Goal: Information Seeking & Learning: Learn about a topic

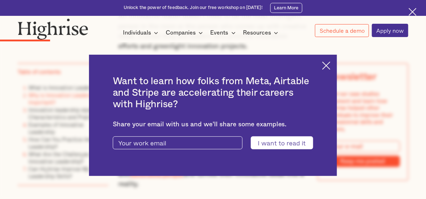
scroll to position [900, 0]
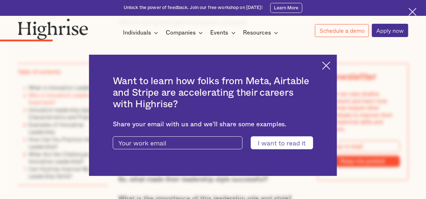
drag, startPoint x: 338, startPoint y: 46, endPoint x: 334, endPoint y: 54, distance: 8.2
click at [335, 53] on div "Want to learn how folks from Meta, Airtable and Stripe are accelerating their c…" at bounding box center [213, 115] width 426 height 199
drag, startPoint x: 334, startPoint y: 54, endPoint x: 329, endPoint y: 61, distance: 8.5
click at [334, 55] on div "Want to learn how folks from Meta, Airtable and Stripe are accelerating their c…" at bounding box center [213, 115] width 248 height 121
click at [328, 63] on img at bounding box center [326, 66] width 8 height 8
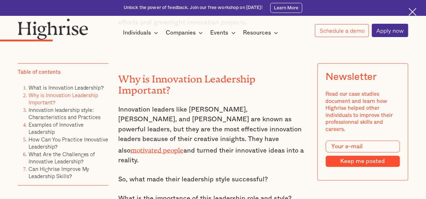
drag, startPoint x: 116, startPoint y: 114, endPoint x: 197, endPoint y: 159, distance: 92.9
click at [197, 159] on p "Innovation leaders like [PERSON_NAME], [PERSON_NAME], and [PERSON_NAME] are kno…" at bounding box center [213, 135] width 190 height 61
drag, startPoint x: 112, startPoint y: 117, endPoint x: 136, endPoint y: 134, distance: 28.9
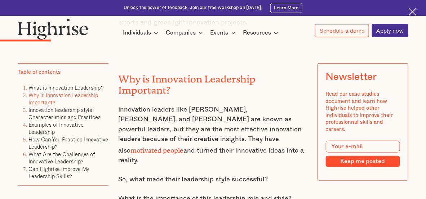
copy p "Innovation leaders like [PERSON_NAME], [PERSON_NAME], and [PERSON_NAME] are kno…"
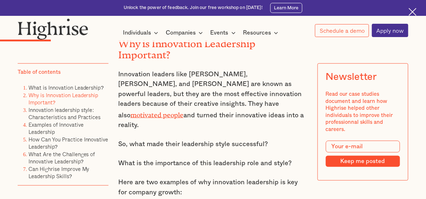
scroll to position [1081, 0]
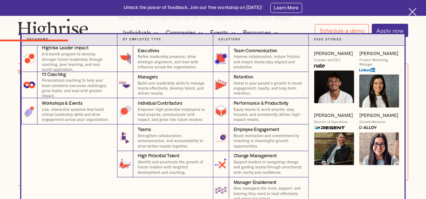
click at [2, 116] on nav "Programs 4 Highrise Leader Impact Program A 6-month program to develop stronger…" at bounding box center [213, 119] width 422 height 170
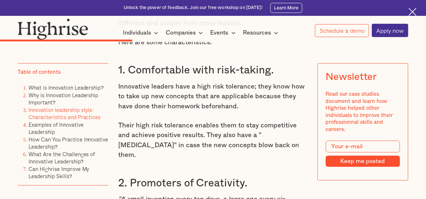
scroll to position [1730, 0]
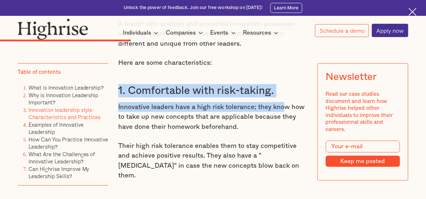
drag, startPoint x: 113, startPoint y: 83, endPoint x: 281, endPoint y: 88, distance: 168.7
click at [280, 89] on div "Why is Innovation Leadership Important? Innovation leaders like [PERSON_NAME], …" at bounding box center [213, 59] width 190 height 1676
drag, startPoint x: 129, startPoint y: 83, endPoint x: 311, endPoint y: 91, distance: 182.9
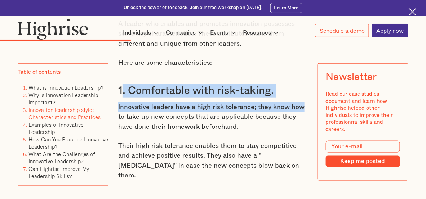
click at [275, 84] on h3 "1. Comfortable with risk-taking." at bounding box center [213, 90] width 190 height 13
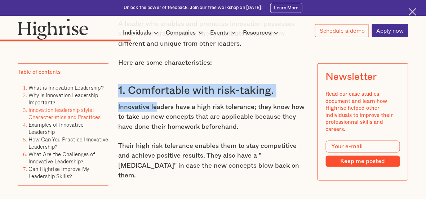
drag, startPoint x: 118, startPoint y: 78, endPoint x: 160, endPoint y: 90, distance: 43.2
click at [158, 90] on div "Why is Innovation Leadership Important? Innovation leaders like [PERSON_NAME], …" at bounding box center [213, 59] width 190 height 1676
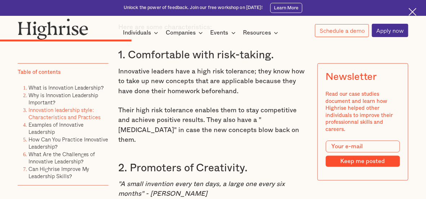
click at [174, 94] on div "Why is Innovation Leadership Important? Innovation leaders like [PERSON_NAME], …" at bounding box center [213, 23] width 190 height 1676
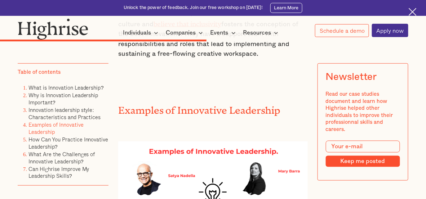
scroll to position [2702, 0]
